Goal: Check status

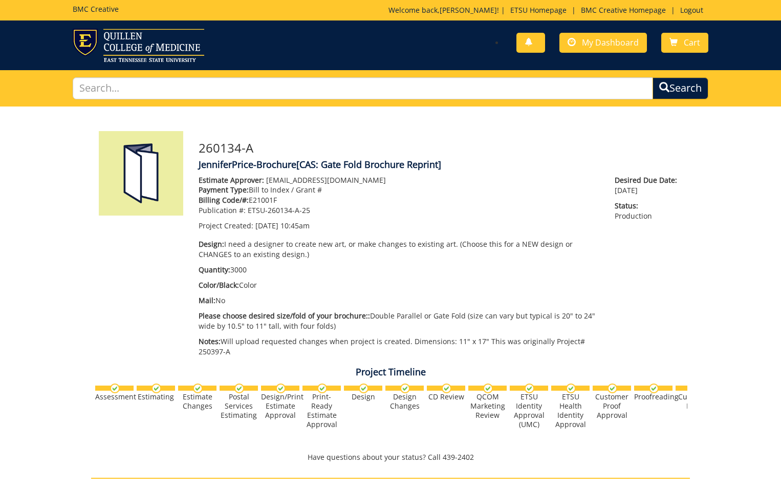
scroll to position [487, 0]
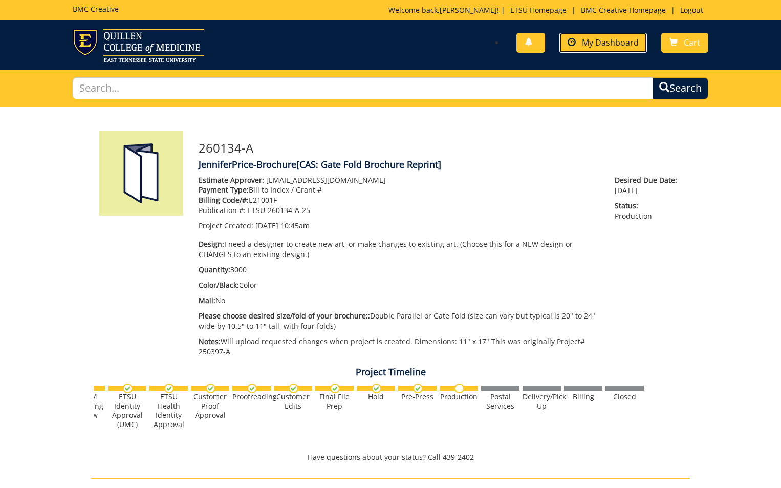
click at [608, 40] on span "My Dashboard" at bounding box center [610, 42] width 57 height 11
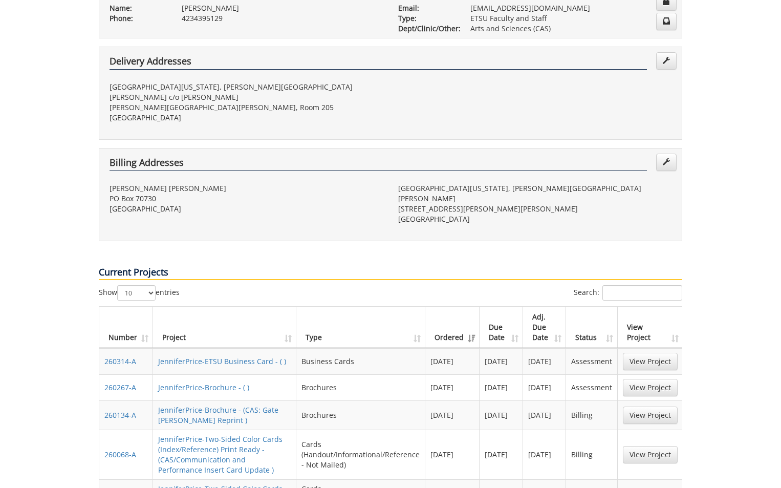
scroll to position [256, 0]
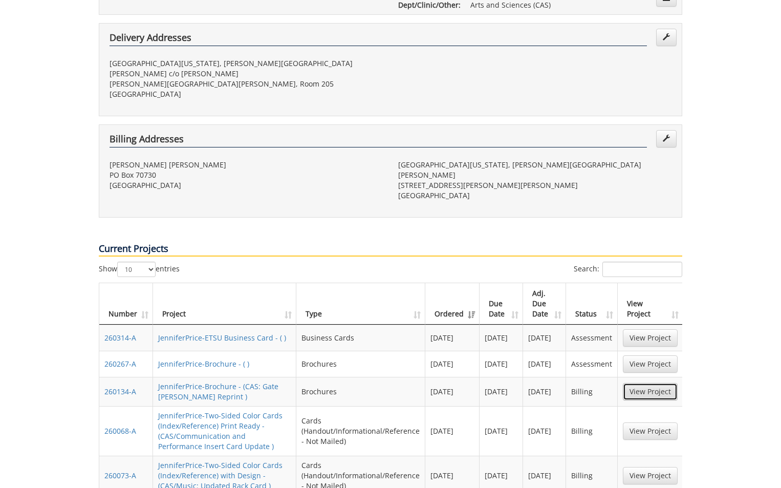
click at [658, 383] on link "View Project" at bounding box center [650, 391] width 55 height 17
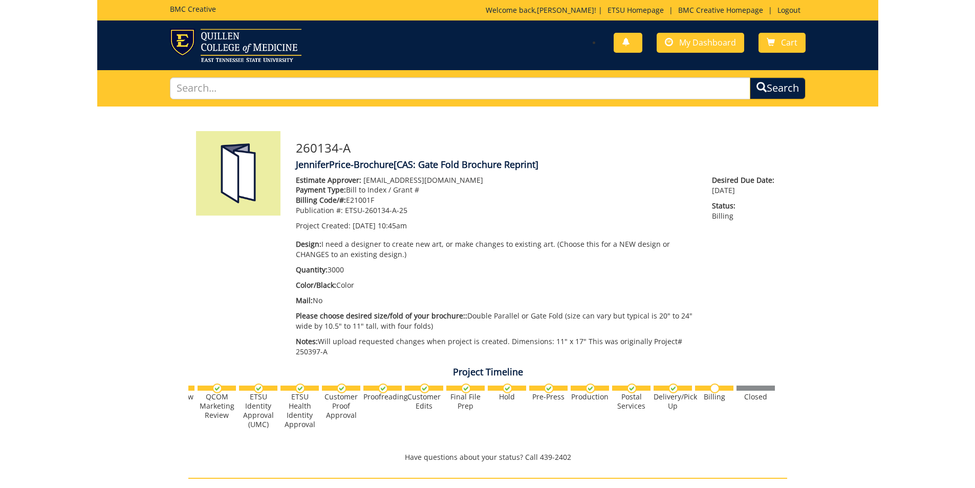
scroll to position [0, 402]
